Goal: Task Accomplishment & Management: Complete application form

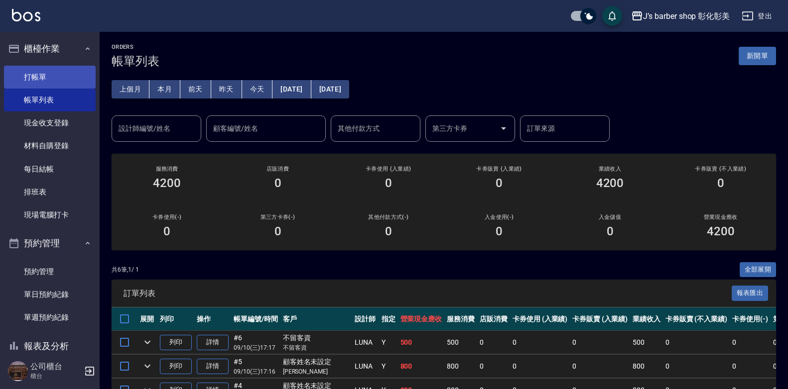
click at [47, 75] on link "打帳單" at bounding box center [50, 77] width 92 height 23
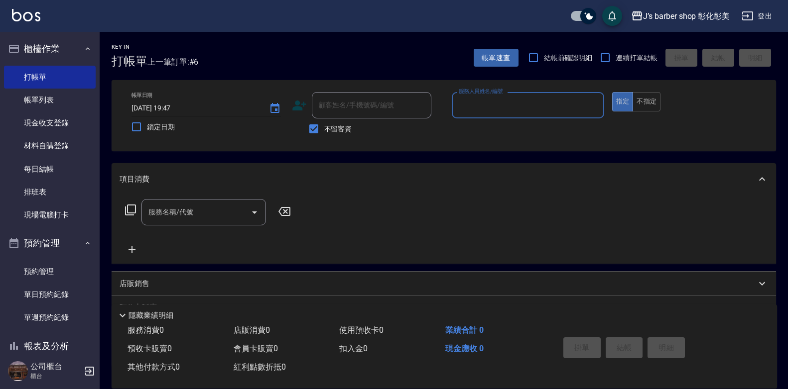
click at [172, 105] on input "[DATE] 19:47" at bounding box center [194, 108] width 127 height 16
type input "[DATE] 01:47"
type input "8"
click at [177, 108] on input "[DATE] 01:47" at bounding box center [194, 108] width 127 height 16
click at [180, 107] on input "[DATE] 18:47" at bounding box center [194, 108] width 127 height 16
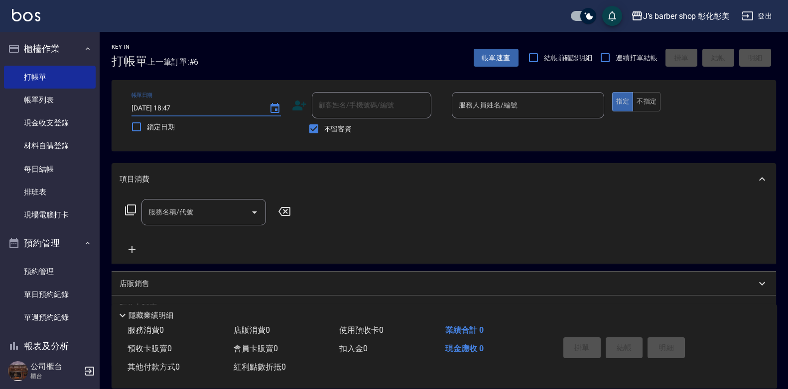
type input "[DATE] 18:03"
type input "0"
click at [185, 108] on input "[DATE] 18:03" at bounding box center [194, 108] width 127 height 16
type input "[DATE] 18:30"
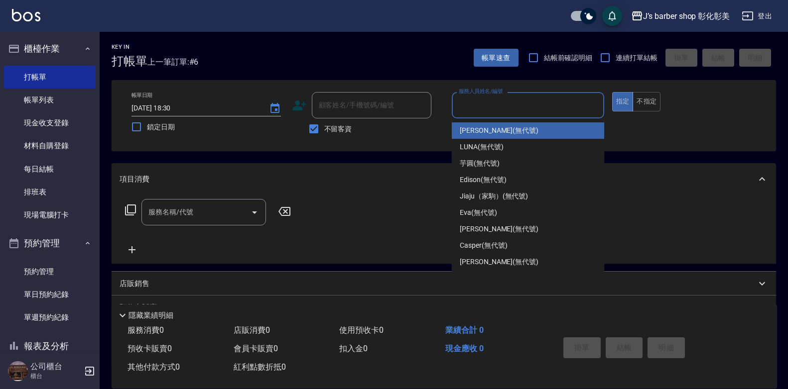
click at [502, 107] on input "服務人員姓名/編號" at bounding box center [527, 105] width 143 height 17
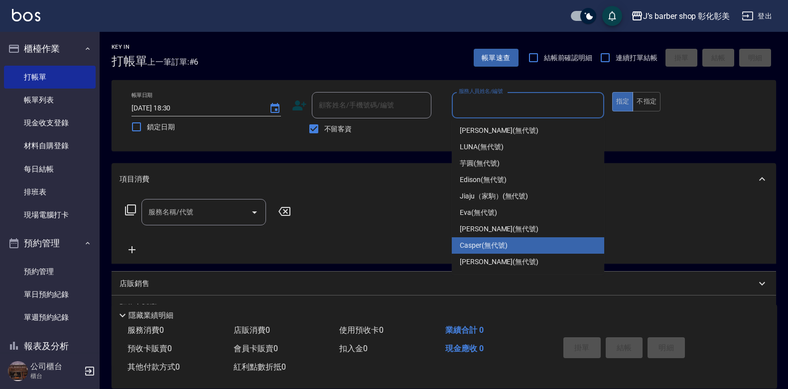
click at [517, 242] on div "Casper (無代號)" at bounding box center [528, 246] width 152 height 16
type input "Casper(無代號)"
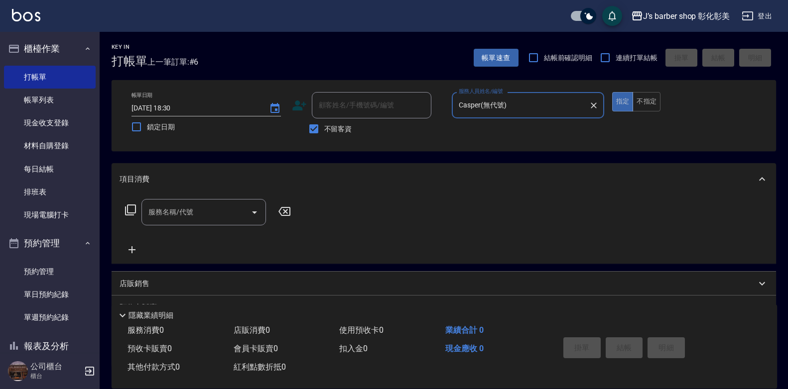
click at [208, 226] on div "服務名稱/代號" at bounding box center [203, 212] width 124 height 26
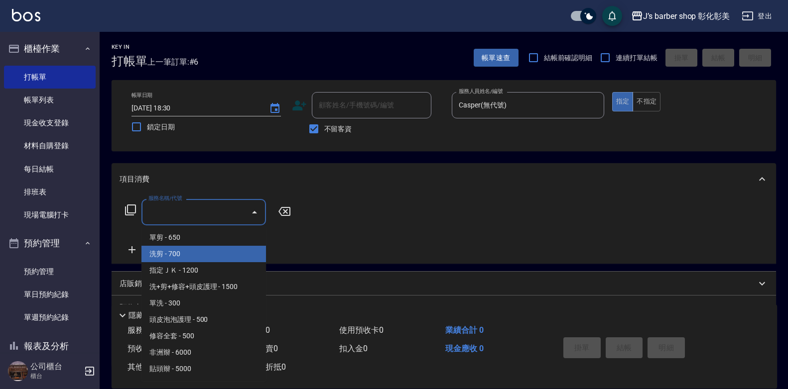
click at [206, 259] on span "洗剪 - 700" at bounding box center [203, 254] width 124 height 16
click at [206, 259] on div "服務名稱/代號 服務名稱/代號" at bounding box center [444, 229] width 664 height 69
type input "洗剪(101)"
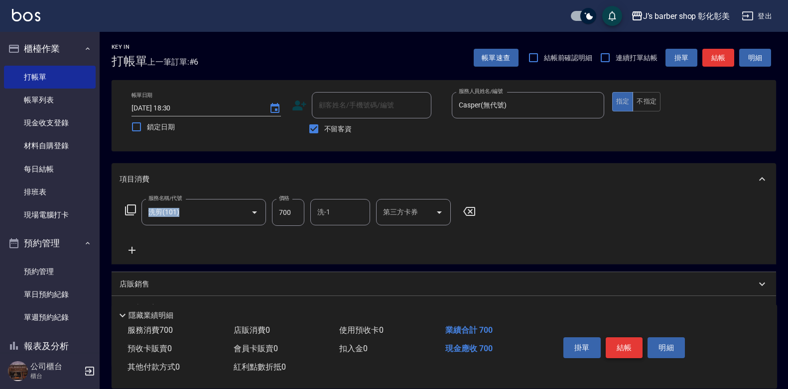
click at [631, 341] on button "結帳" at bounding box center [623, 348] width 37 height 21
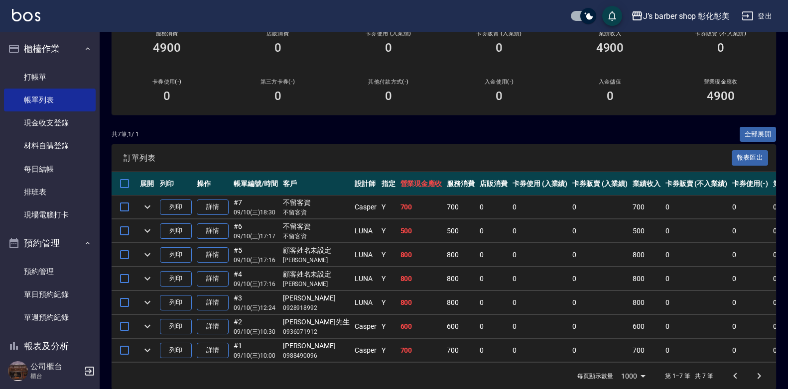
scroll to position [155, 0]
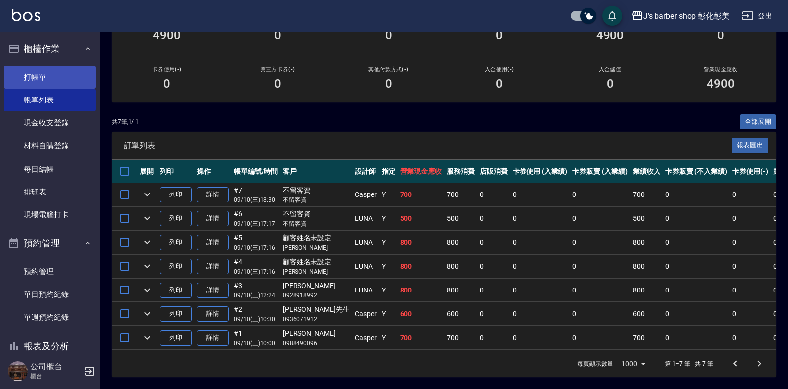
click at [39, 81] on link "打帳單" at bounding box center [50, 77] width 92 height 23
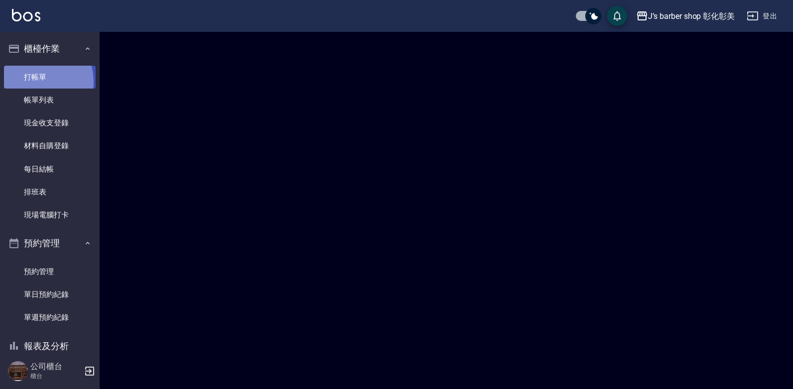
click at [39, 81] on link "打帳單" at bounding box center [50, 77] width 92 height 23
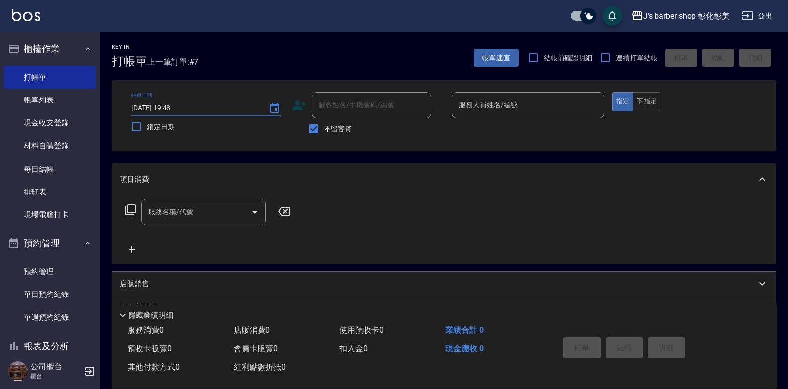
click at [173, 110] on input "[DATE] 19:48" at bounding box center [194, 108] width 127 height 16
type input "[DATE] 01:48"
type input "8"
click at [168, 107] on input "[DATE] 01:48" at bounding box center [194, 108] width 127 height 16
click at [177, 107] on input "[DATE] 01:48" at bounding box center [194, 108] width 127 height 16
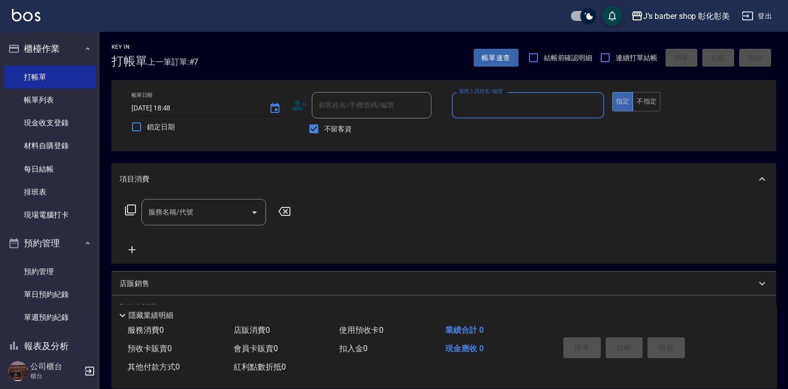
click at [182, 106] on input "[DATE] 18:48" at bounding box center [194, 108] width 127 height 16
type input "[DATE] 18:00"
click at [313, 123] on input "不留客資" at bounding box center [313, 129] width 21 height 21
checkbox input "false"
click at [345, 107] on div "顧客姓名/手機號碼/編號 顧客姓名/手機號碼/編號" at bounding box center [372, 105] width 120 height 26
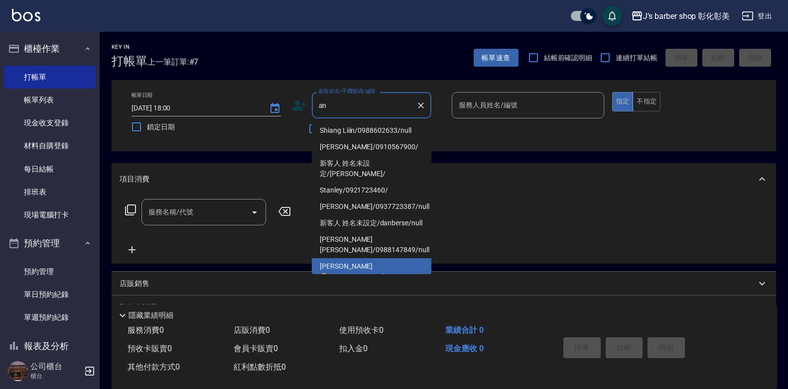
click at [377, 258] on li "[PERSON_NAME]😊/0912629545/null" at bounding box center [372, 271] width 120 height 27
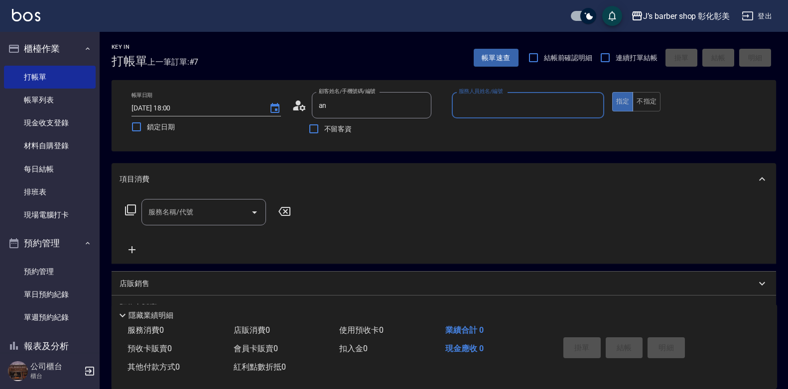
type input "[PERSON_NAME]😊/0912629545/null"
type input "LUNA(無代號)"
click at [244, 209] on input "服務名稱/代號" at bounding box center [196, 212] width 101 height 17
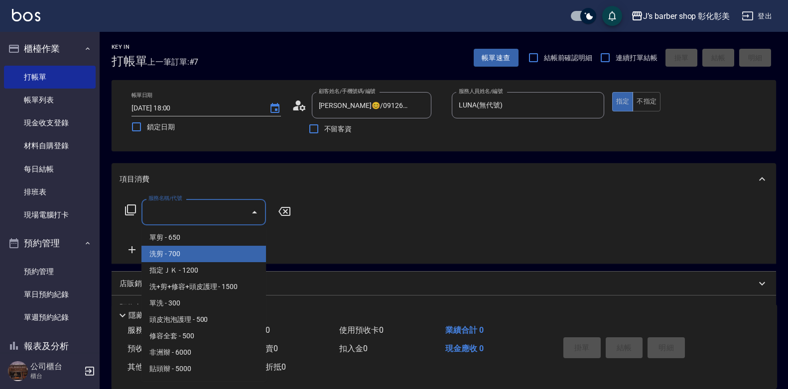
click at [196, 257] on span "洗剪 - 700" at bounding box center [203, 254] width 124 height 16
type input "洗剪(101)"
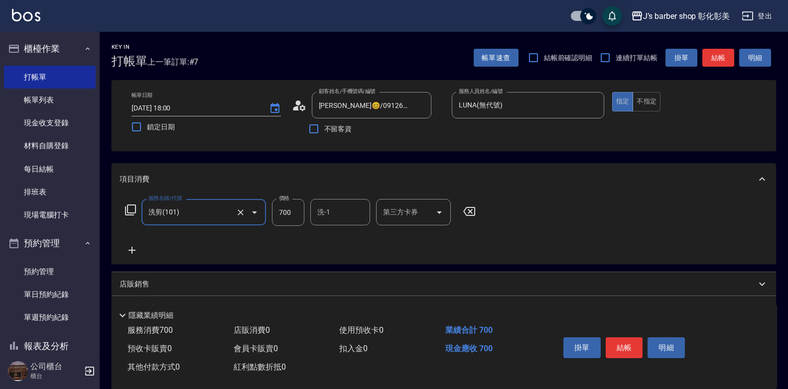
click at [288, 213] on input "700" at bounding box center [288, 212] width 32 height 27
type input "800"
click at [323, 210] on div "洗-1 洗-1" at bounding box center [340, 212] width 60 height 26
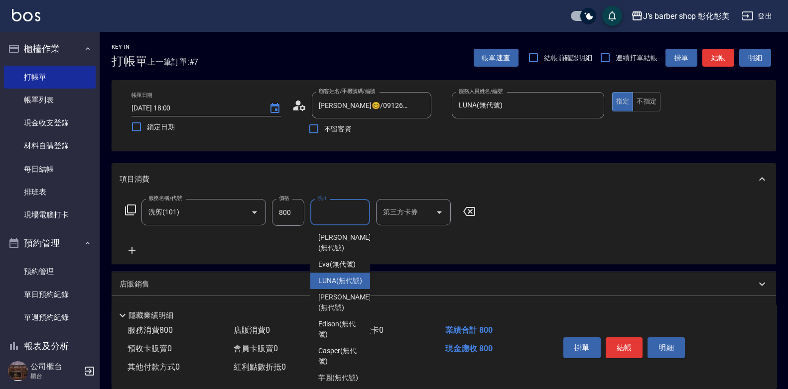
click at [345, 286] on span "LUNA (無代號)" at bounding box center [340, 281] width 44 height 10
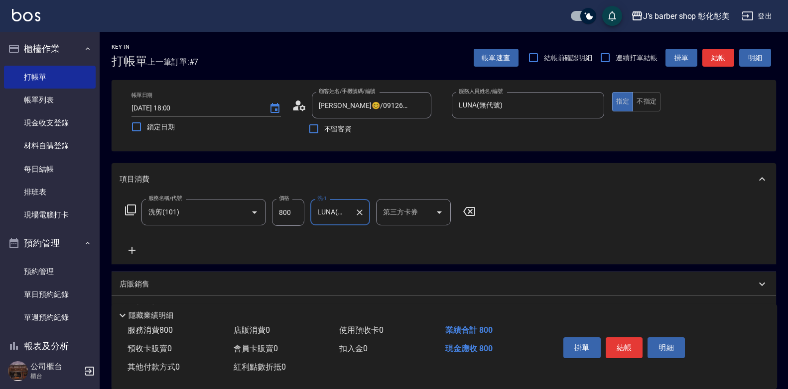
type input "LUNA(無代號)"
click at [616, 340] on button "結帳" at bounding box center [623, 348] width 37 height 21
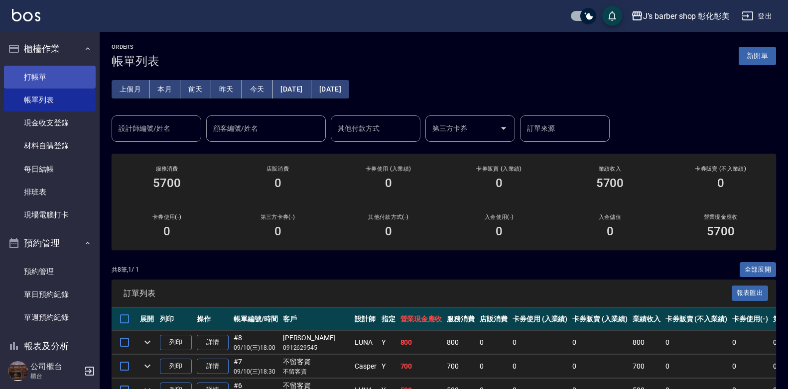
click at [44, 79] on link "打帳單" at bounding box center [50, 77] width 92 height 23
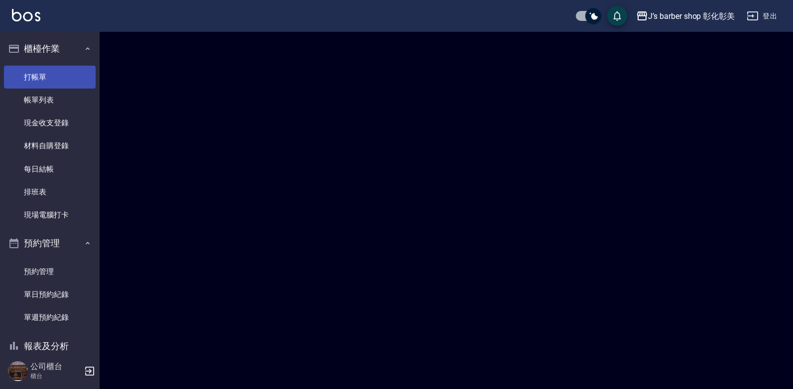
click at [44, 79] on link "打帳單" at bounding box center [50, 77] width 92 height 23
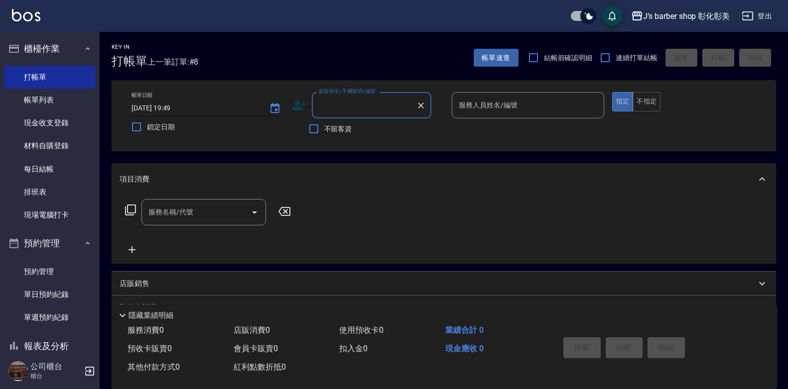
click at [183, 109] on input "[DATE] 19:49" at bounding box center [194, 108] width 127 height 16
type input "[DATE] 19:00"
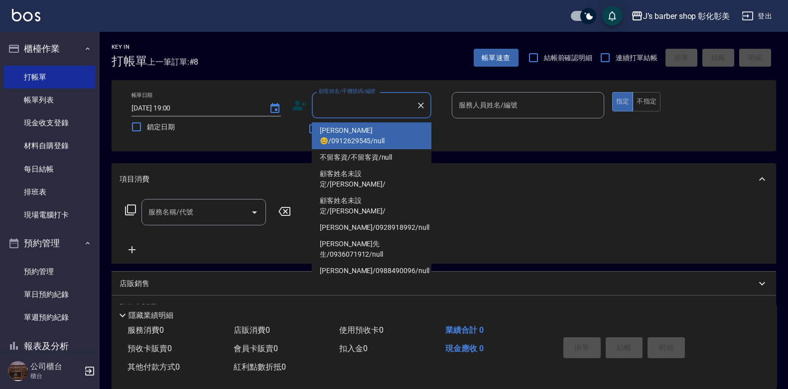
click at [348, 109] on input "顧客姓名/手機號碼/編號" at bounding box center [364, 105] width 96 height 17
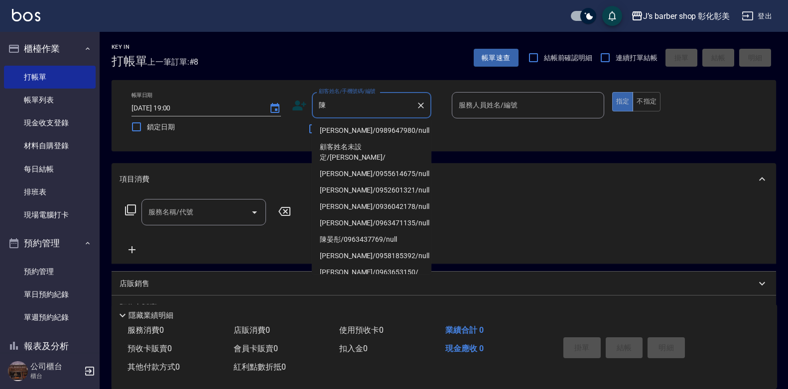
click at [330, 127] on li "[PERSON_NAME]/0989647980/null" at bounding box center [372, 130] width 120 height 16
type input "[PERSON_NAME]/0989647980/null"
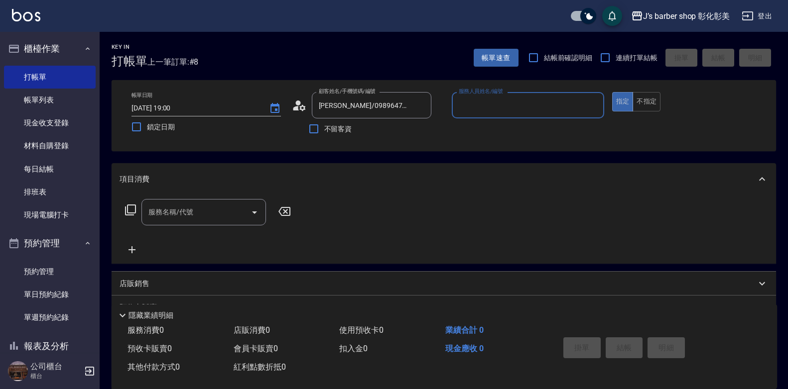
click at [518, 107] on input "服務人員姓名/編號" at bounding box center [527, 105] width 143 height 17
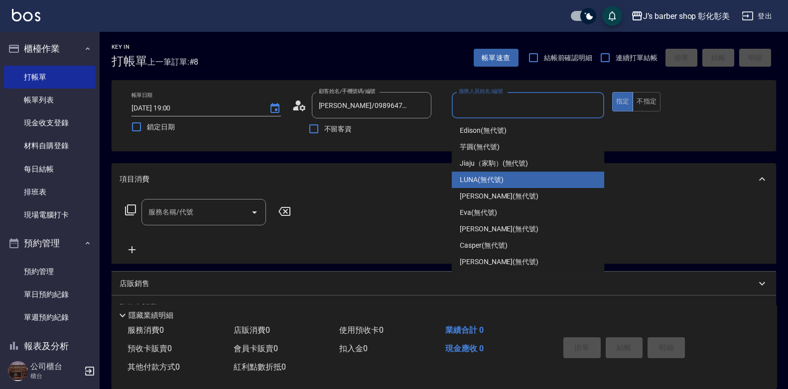
click at [530, 177] on div "LUNA (無代號)" at bounding box center [528, 180] width 152 height 16
type input "LUNA(無代號)"
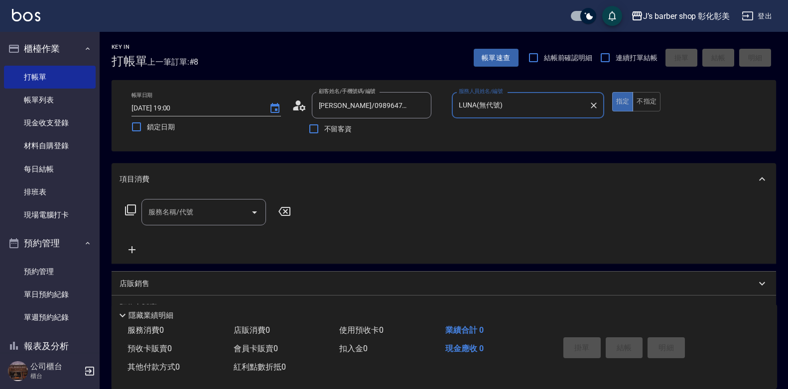
click at [193, 222] on div "服務名稱/代號" at bounding box center [203, 212] width 124 height 26
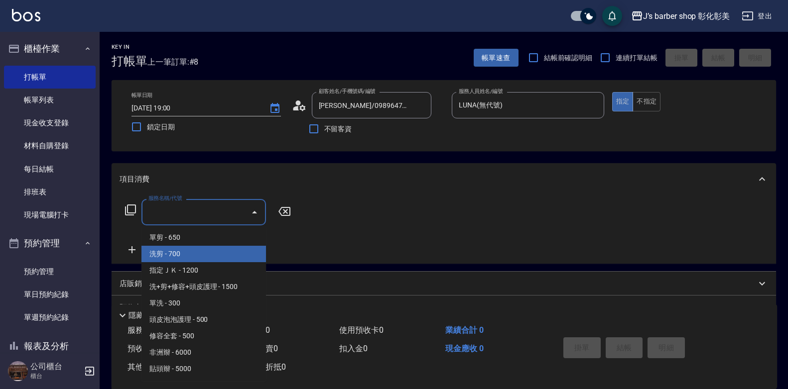
click at [247, 249] on span "洗剪 - 700" at bounding box center [203, 254] width 124 height 16
type input "洗剪(101)"
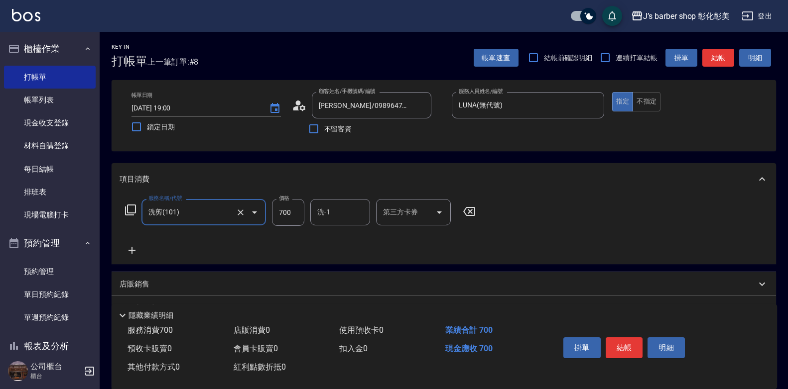
click at [286, 216] on input "700" at bounding box center [288, 212] width 32 height 27
type input "800"
click at [342, 215] on input "洗-1" at bounding box center [340, 212] width 51 height 17
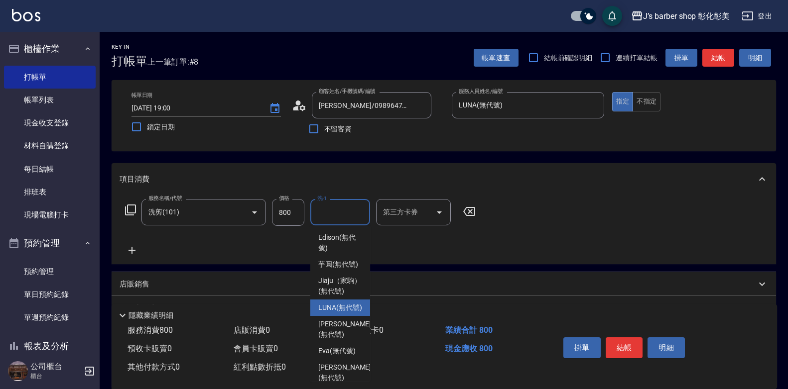
click at [345, 313] on span "LUNA (無代號)" at bounding box center [340, 308] width 44 height 10
type input "LUNA(無代號)"
click at [345, 336] on div "使用預收卡 0" at bounding box center [388, 331] width 106 height 18
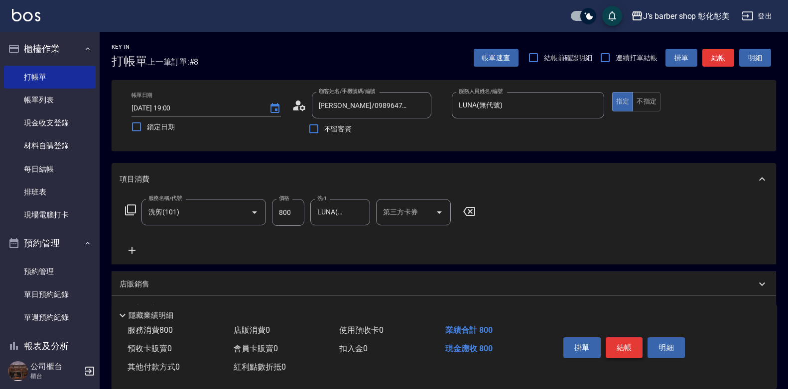
click at [633, 340] on button "結帳" at bounding box center [623, 348] width 37 height 21
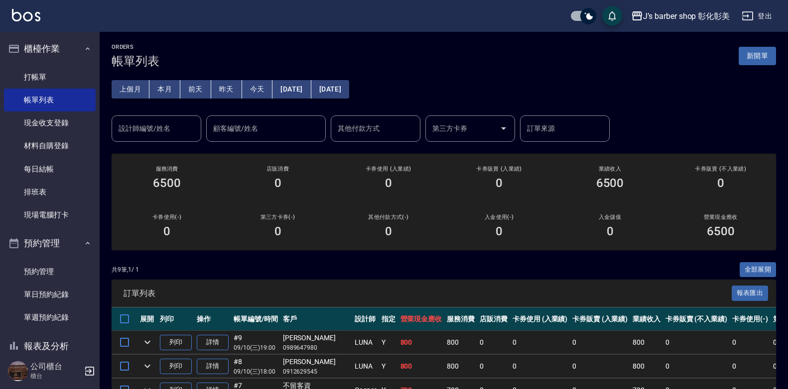
click at [262, 92] on button "今天" at bounding box center [257, 89] width 31 height 18
click at [168, 132] on div "設計師編號/姓名 設計師編號/姓名" at bounding box center [157, 129] width 90 height 26
click at [168, 132] on input "設計師編號/姓名" at bounding box center [156, 128] width 81 height 17
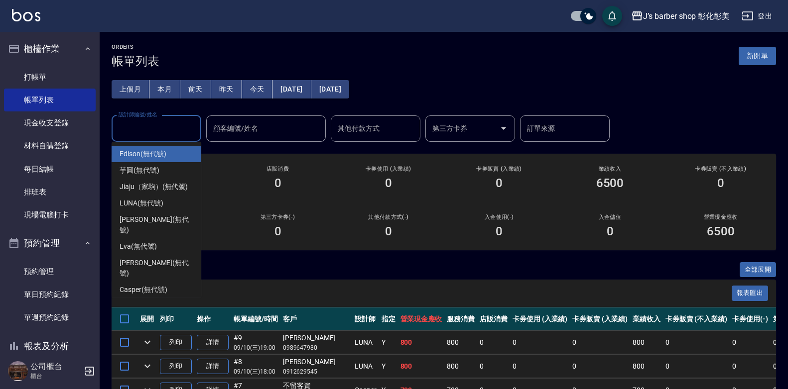
click at [173, 134] on input "設計師編號/姓名" at bounding box center [156, 128] width 81 height 17
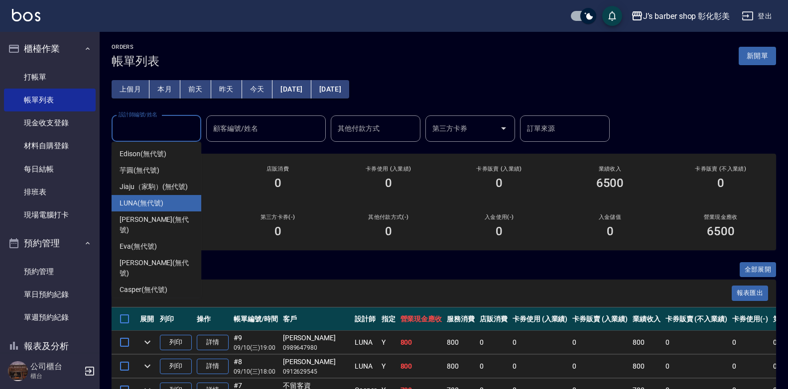
click at [169, 207] on div "LUNA (無代號)" at bounding box center [157, 203] width 90 height 16
click at [169, 207] on div "ORDERS 帳單列表 新開單 上個月 本月 [DATE] [DATE] [DATE] [DATE] [DATE] 設計師編號/姓名 設計師編號/姓名 顧客編…" at bounding box center [394, 292] width 788 height 585
type input "LUNA(無代號)"
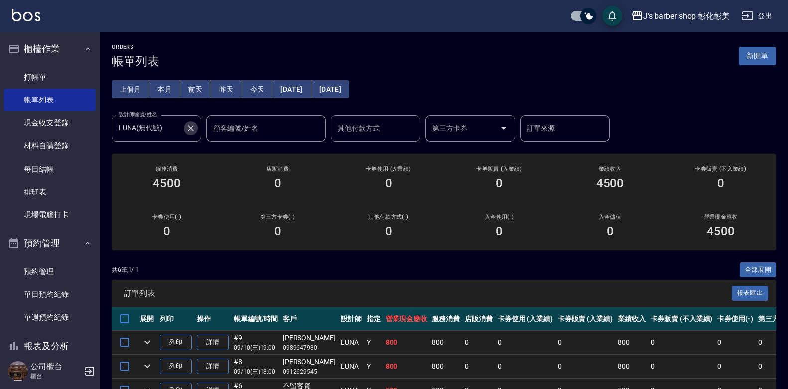
click at [190, 121] on button "Clear" at bounding box center [191, 128] width 14 height 14
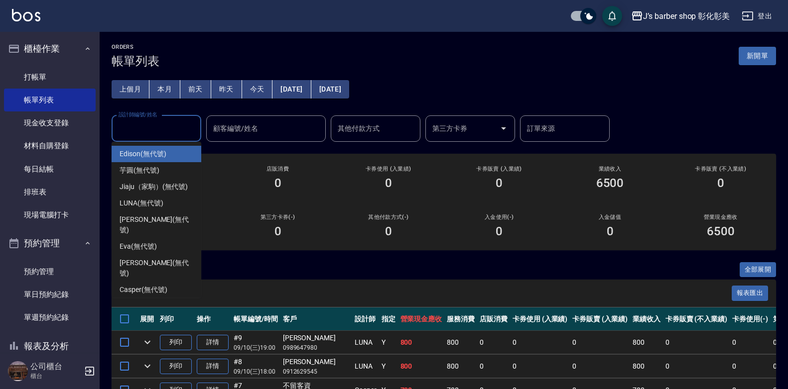
click at [167, 132] on input "設計師編號/姓名" at bounding box center [156, 128] width 81 height 17
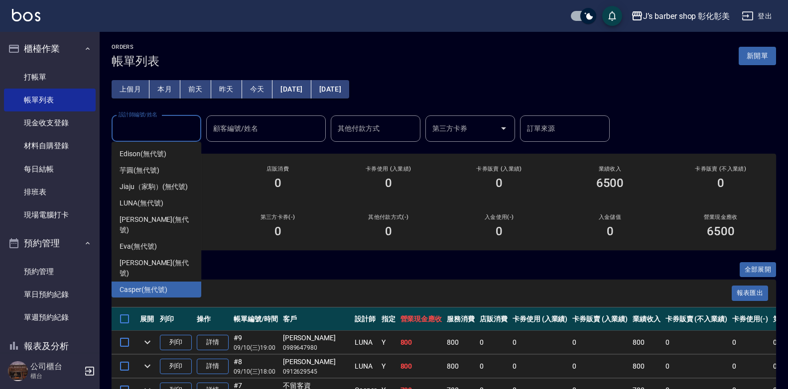
click at [137, 285] on span "Casper (無代號)" at bounding box center [143, 290] width 47 height 10
type input "Casper(無代號)"
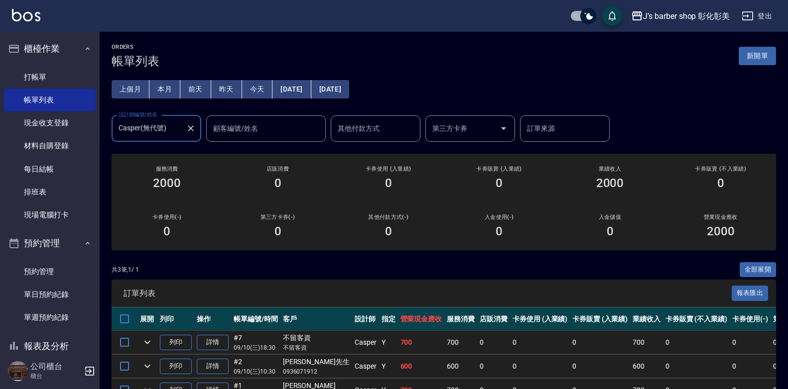
click at [193, 130] on icon "Clear" at bounding box center [191, 128] width 10 height 10
